Goal: Find specific page/section: Find specific page/section

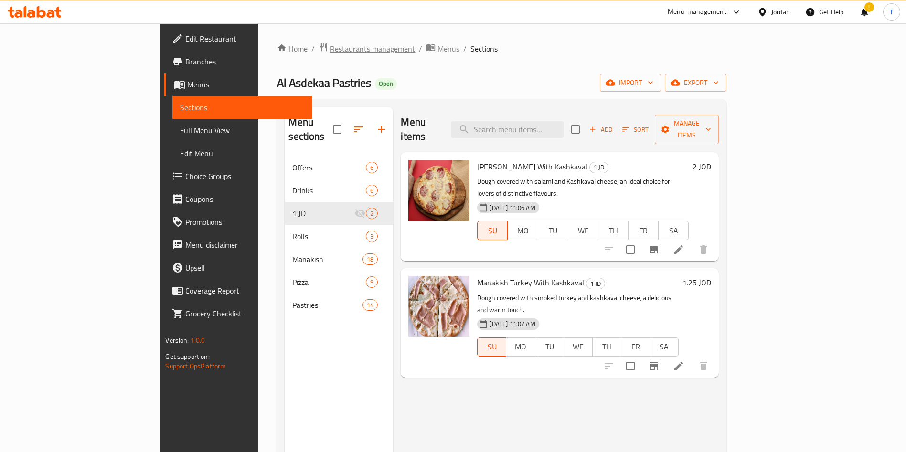
drag, startPoint x: 267, startPoint y: 58, endPoint x: 255, endPoint y: 51, distance: 13.9
click at [277, 51] on div "Home / Restaurants management / Menus / Sections Al Asdekaa Pastries Open impor…" at bounding box center [501, 305] width 449 height 524
click at [330, 51] on span "Restaurants management" at bounding box center [372, 48] width 85 height 11
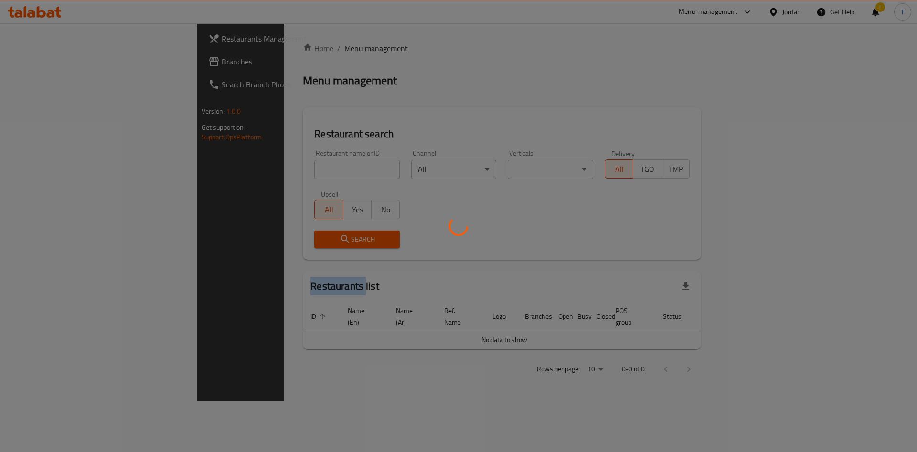
click at [255, 51] on div at bounding box center [458, 226] width 917 height 452
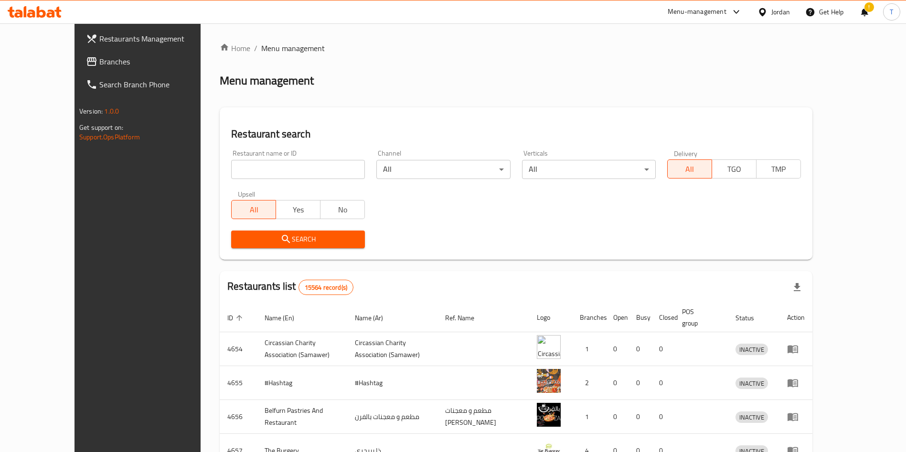
click at [685, 24] on div "Home / Menu management Menu management Restaurant search Restaurant name or ID …" at bounding box center [516, 373] width 631 height 700
click at [685, 13] on div "Menu-management" at bounding box center [697, 11] width 59 height 11
click at [658, 68] on div "Agent Campaigns Center" at bounding box center [643, 64] width 72 height 11
